Goal: Find specific page/section: Find specific page/section

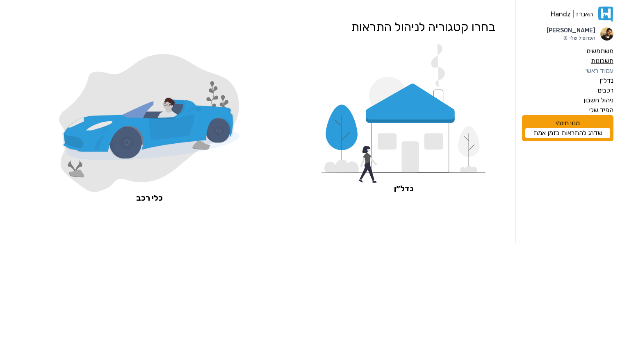
click at [606, 64] on label "חשבונות" at bounding box center [602, 61] width 23 height 10
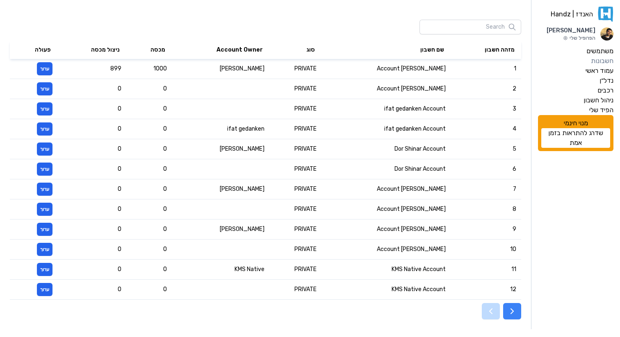
click at [513, 308] on icon "button" at bounding box center [512, 312] width 10 height 10
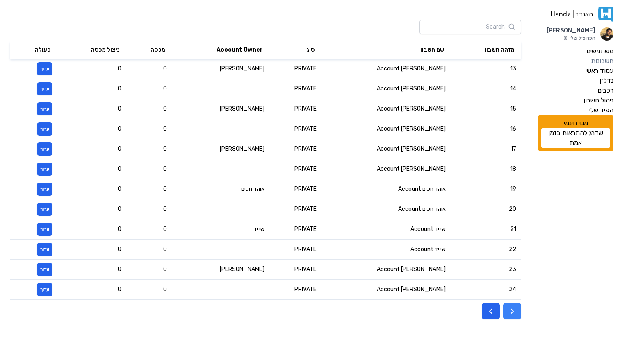
click at [517, 311] on button "button" at bounding box center [512, 311] width 18 height 16
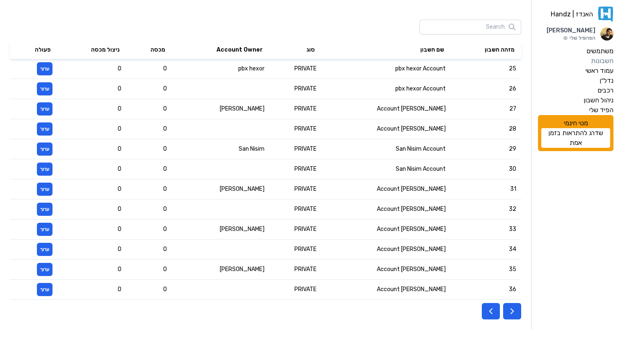
click at [517, 311] on button "button" at bounding box center [512, 311] width 18 height 16
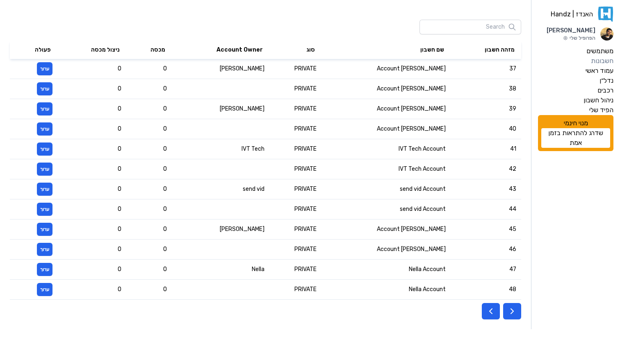
click at [517, 311] on button "button" at bounding box center [512, 311] width 18 height 16
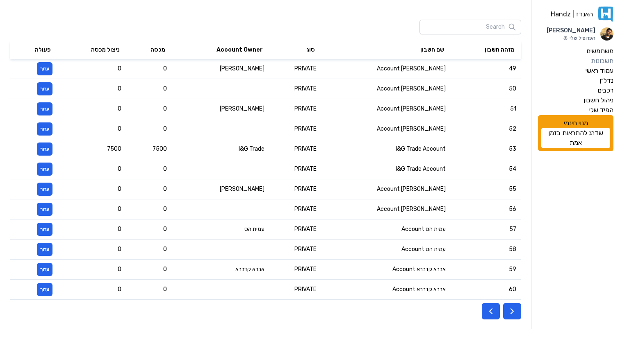
click at [517, 311] on button "button" at bounding box center [512, 311] width 18 height 16
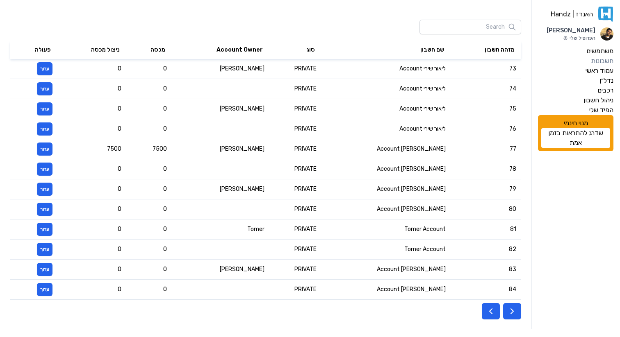
click at [517, 311] on button "button" at bounding box center [512, 311] width 18 height 16
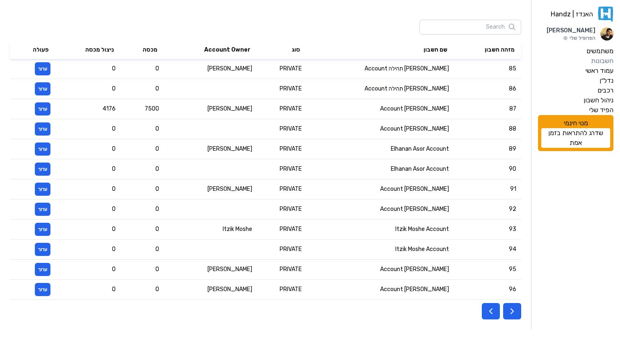
click at [517, 311] on button "button" at bounding box center [512, 311] width 18 height 16
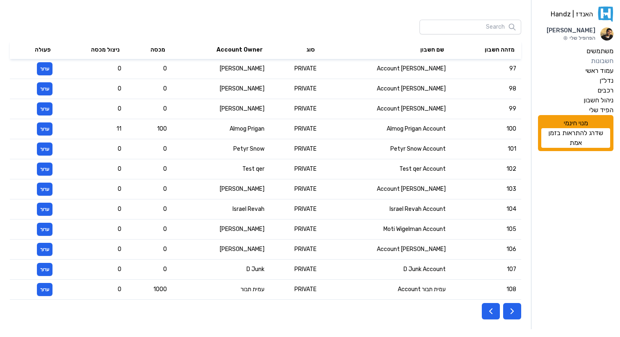
click at [517, 311] on button "button" at bounding box center [512, 311] width 18 height 16
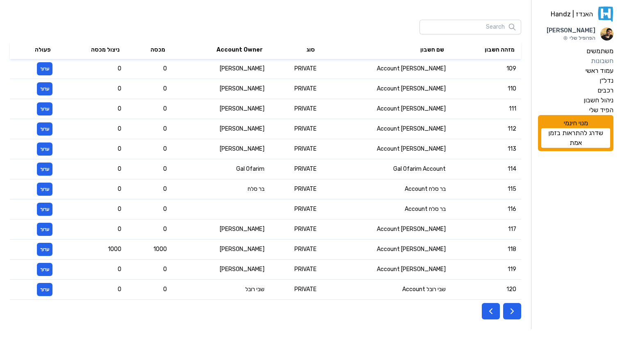
click at [517, 311] on button "button" at bounding box center [512, 311] width 18 height 16
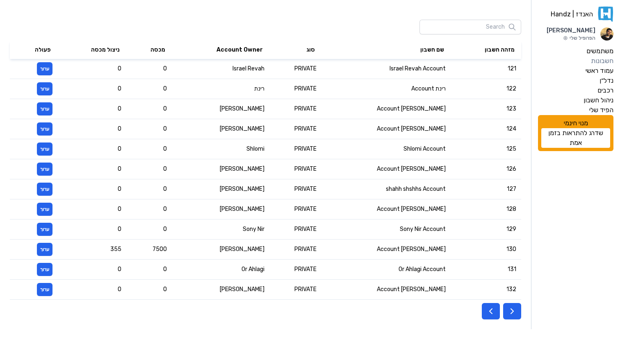
click at [517, 311] on button "button" at bounding box center [512, 311] width 18 height 16
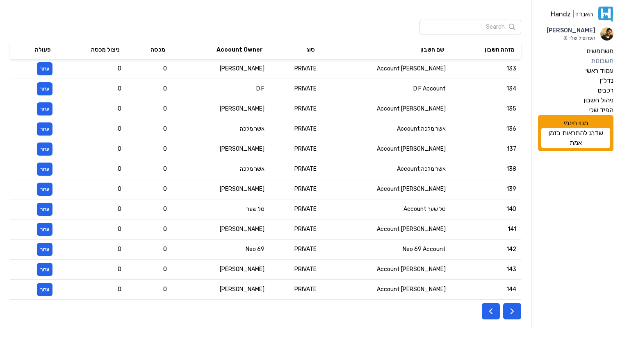
click at [517, 311] on button "button" at bounding box center [512, 311] width 18 height 16
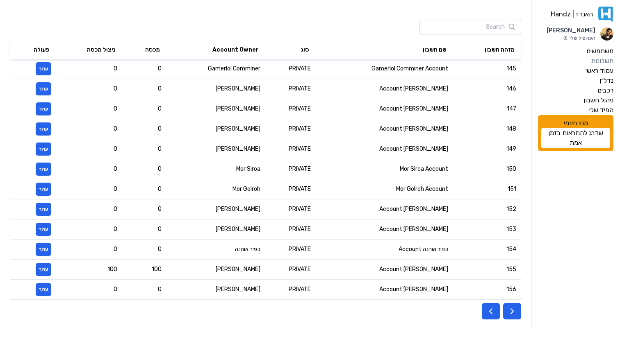
click at [517, 311] on button "button" at bounding box center [512, 311] width 18 height 16
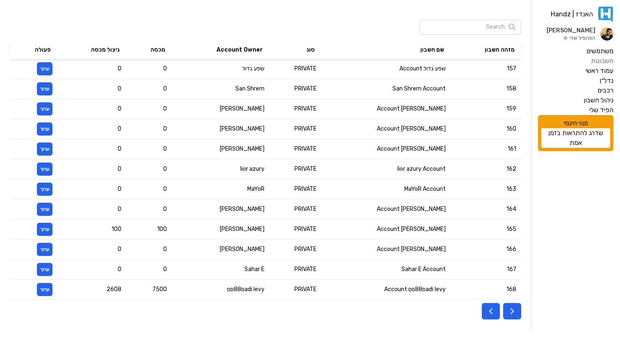
click at [517, 311] on button "button" at bounding box center [512, 311] width 18 height 16
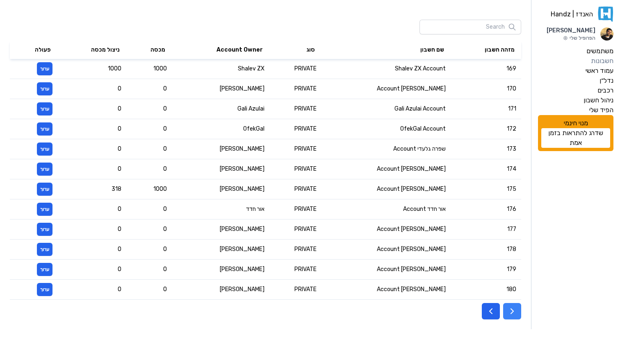
click at [516, 314] on icon "button" at bounding box center [512, 312] width 10 height 10
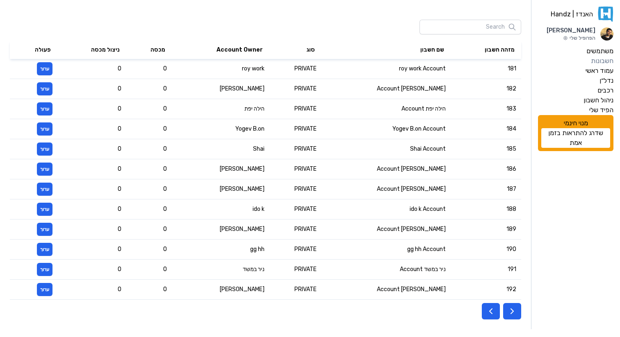
click at [516, 314] on icon "button" at bounding box center [512, 312] width 10 height 10
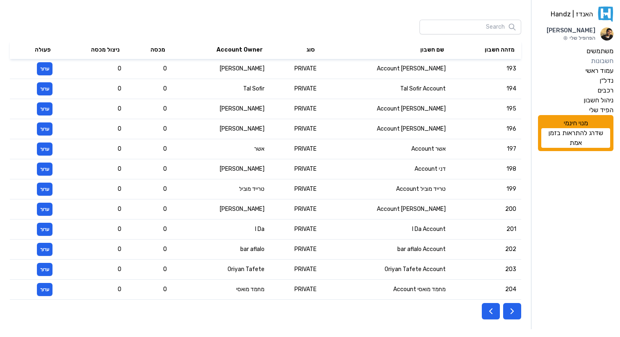
click at [516, 314] on icon "button" at bounding box center [512, 312] width 10 height 10
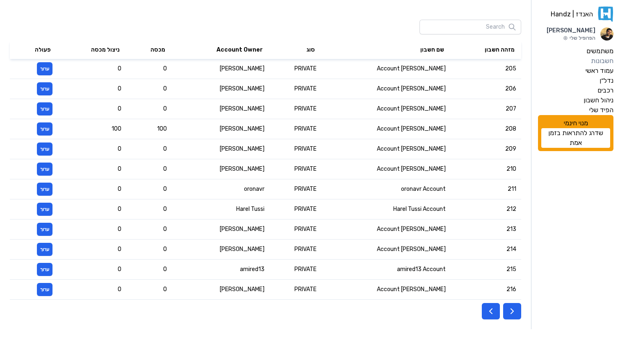
click at [516, 314] on icon "button" at bounding box center [512, 312] width 10 height 10
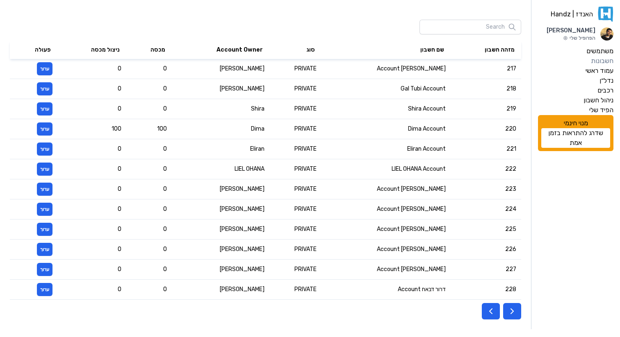
click at [516, 314] on icon "button" at bounding box center [512, 312] width 10 height 10
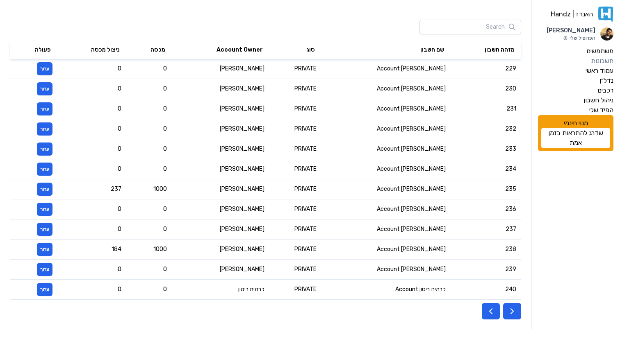
click at [516, 314] on icon "button" at bounding box center [512, 312] width 10 height 10
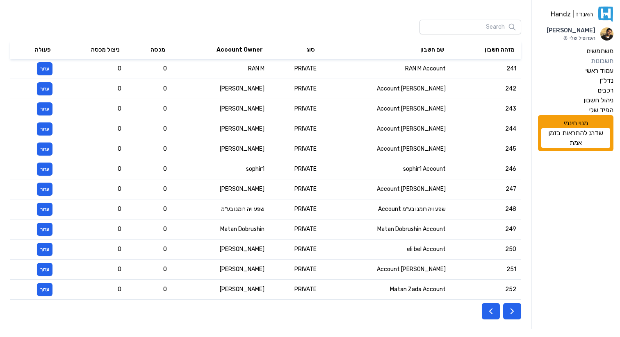
click at [516, 314] on icon "button" at bounding box center [512, 312] width 10 height 10
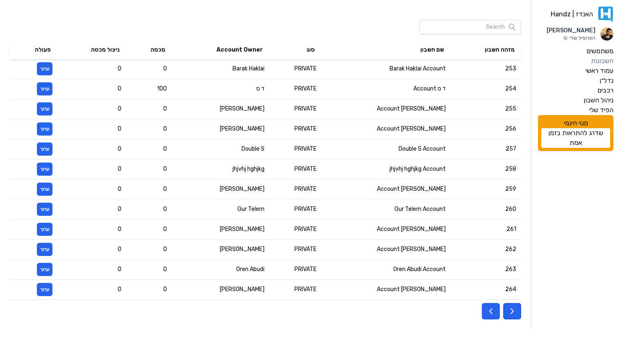
click at [516, 314] on icon "button" at bounding box center [512, 312] width 10 height 10
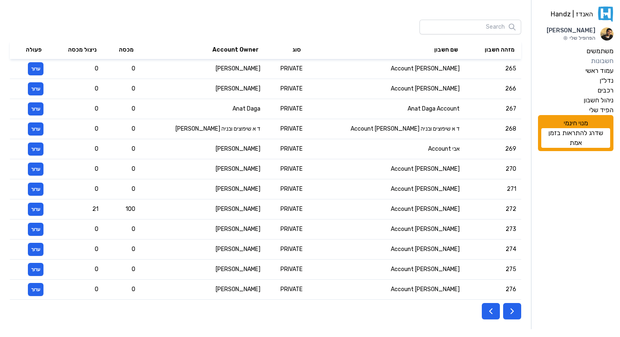
click at [516, 314] on icon "button" at bounding box center [512, 312] width 10 height 10
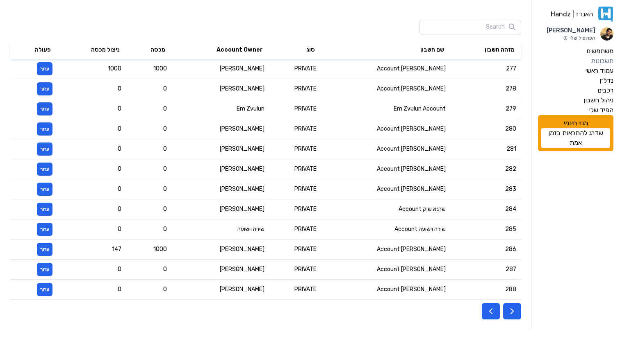
click at [516, 314] on icon "button" at bounding box center [512, 312] width 10 height 10
